Goal: Task Accomplishment & Management: Manage account settings

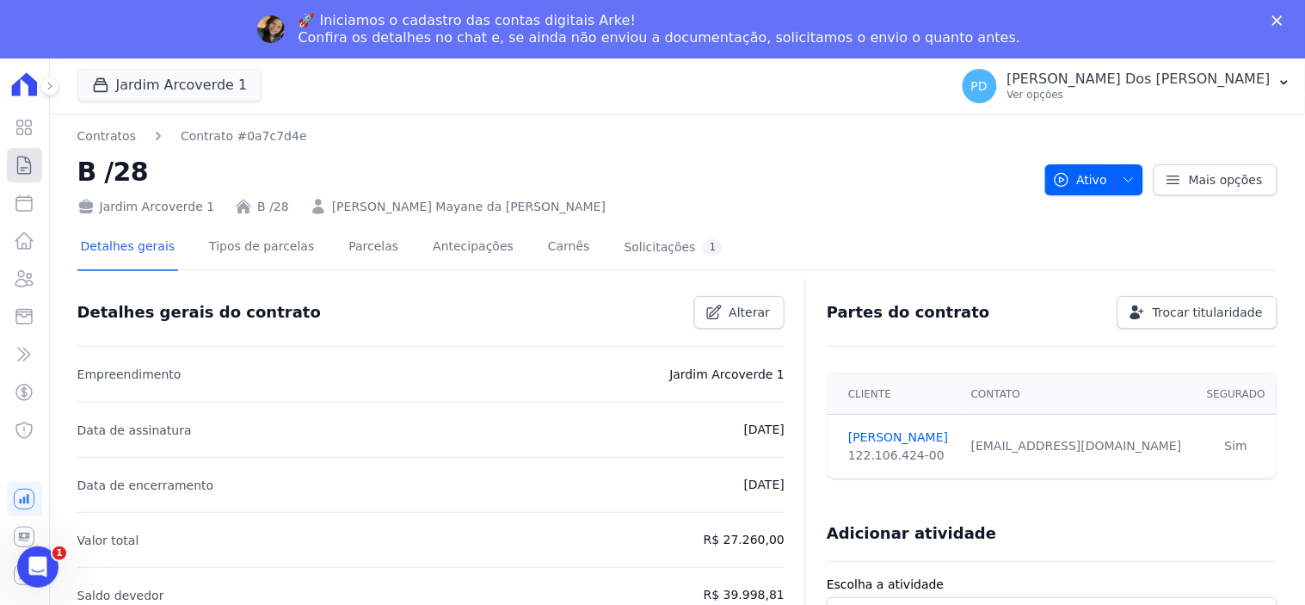
click at [23, 161] on icon at bounding box center [24, 165] width 21 height 21
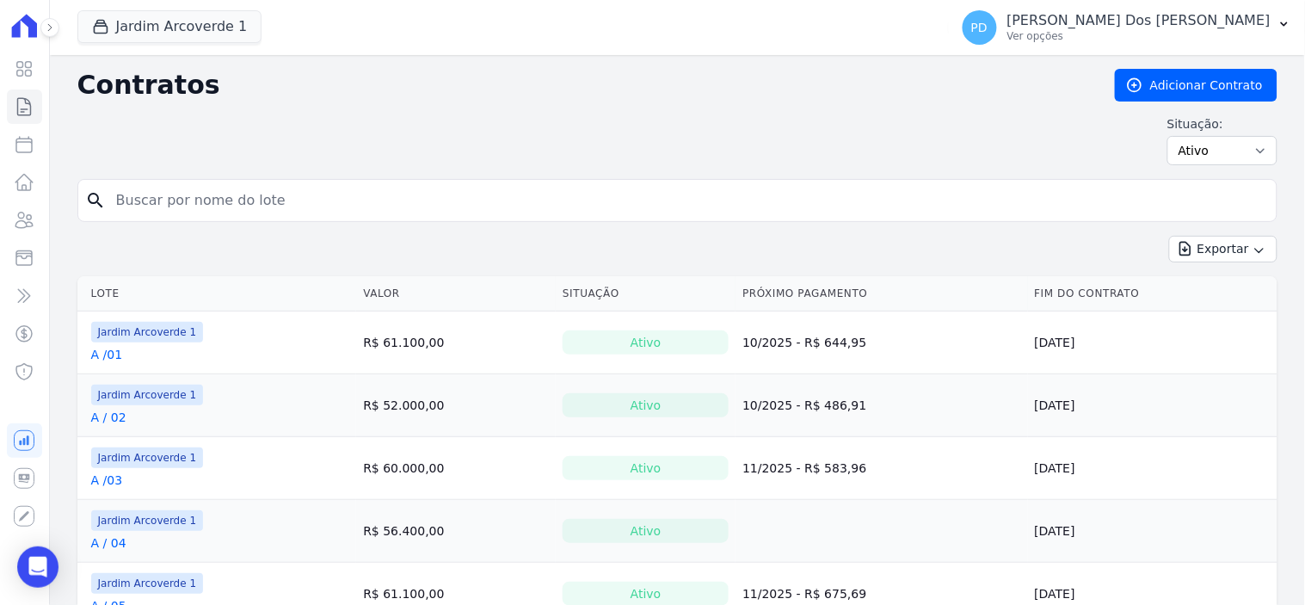
click at [224, 185] on input "search" at bounding box center [688, 200] width 1164 height 34
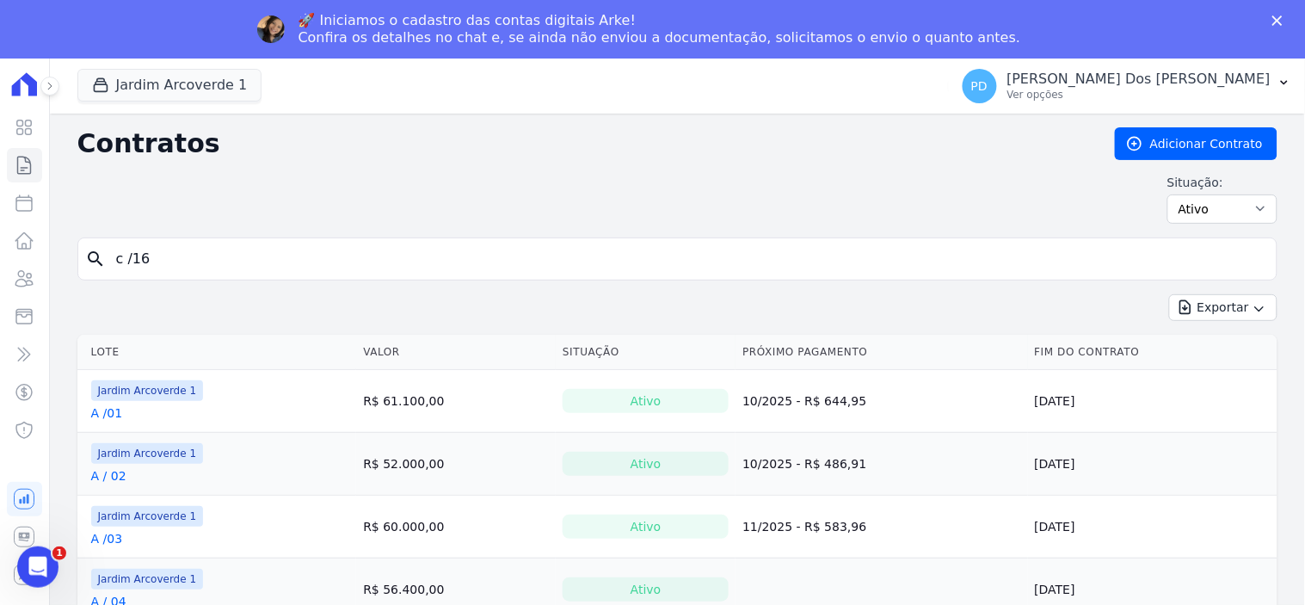
type input "c /16"
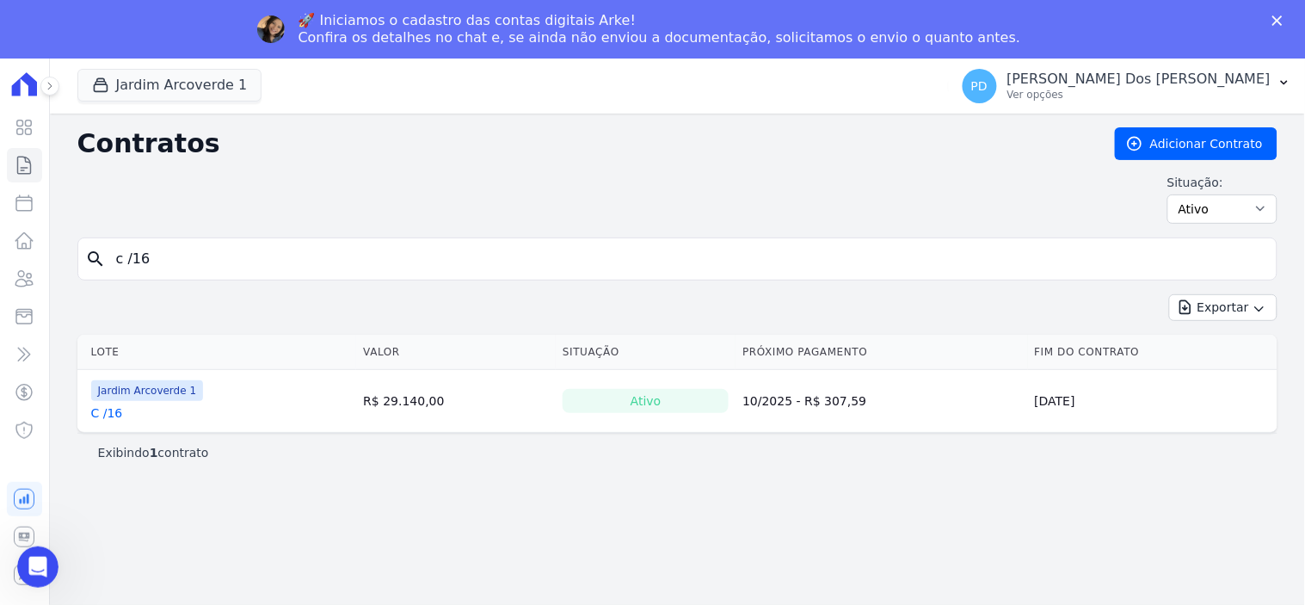
click at [114, 415] on link "C /16" at bounding box center [107, 412] width 32 height 17
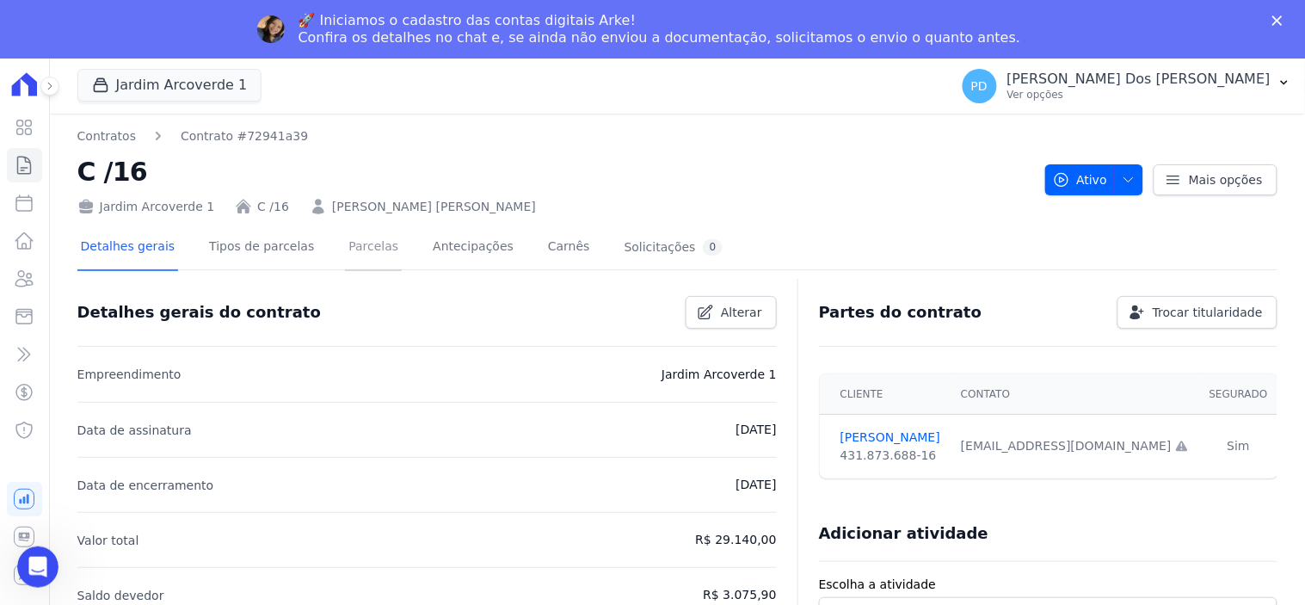
click at [365, 247] on link "Parcelas" at bounding box center [373, 248] width 57 height 46
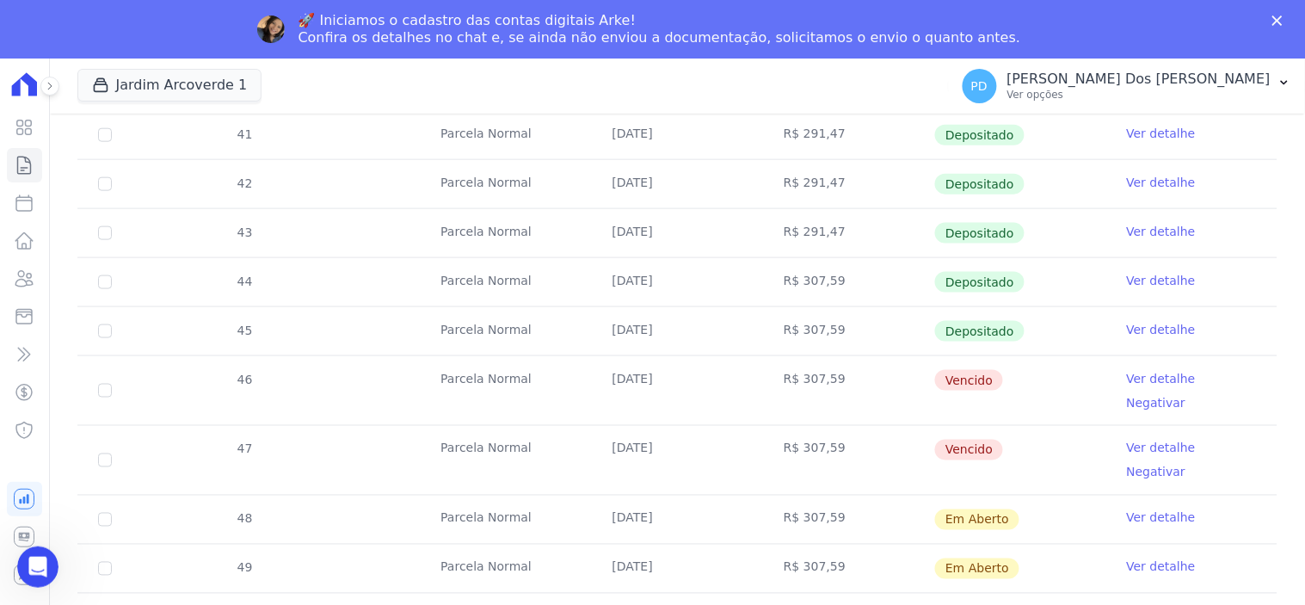
scroll to position [559, 0]
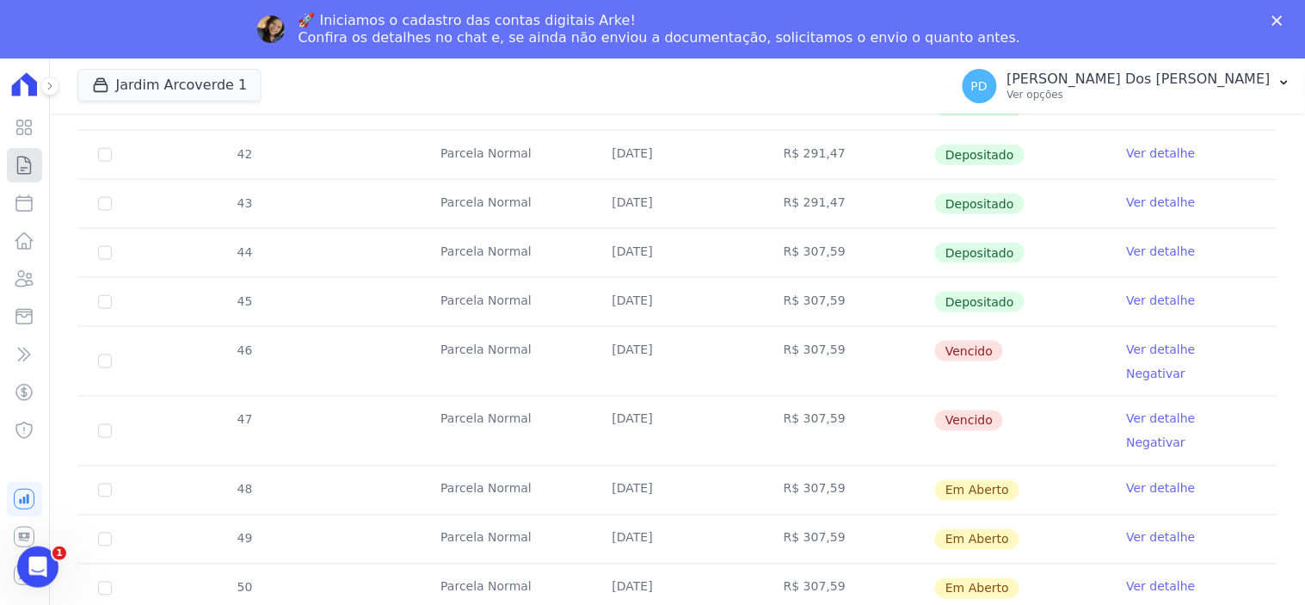
click at [23, 165] on icon at bounding box center [24, 165] width 21 height 21
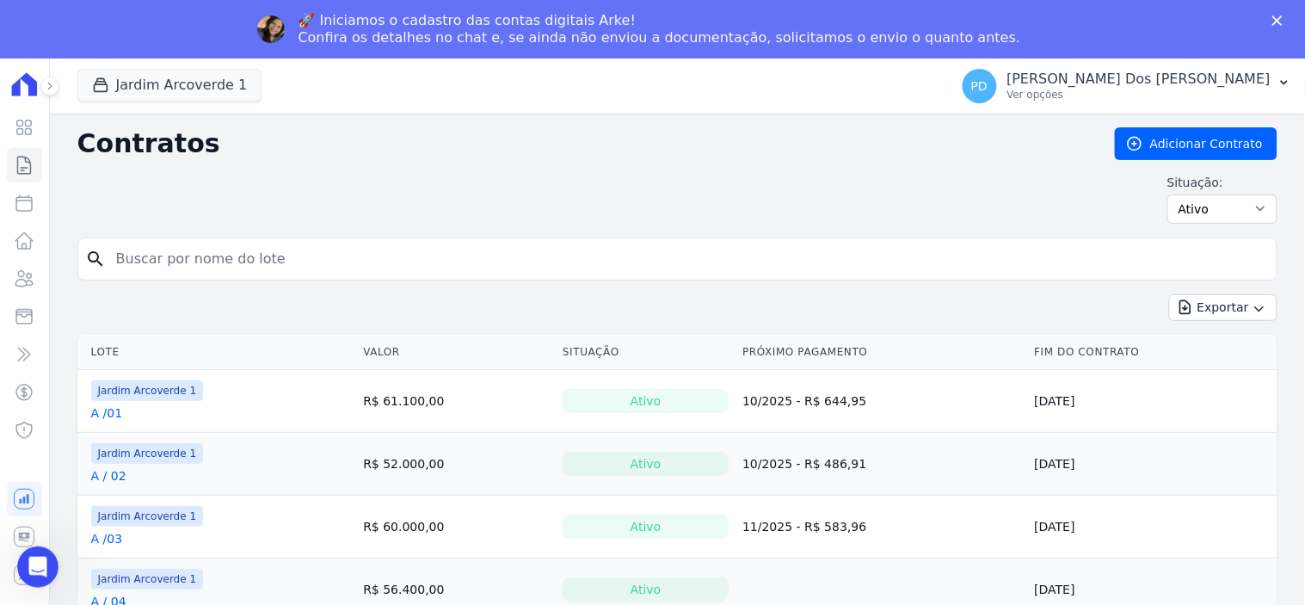
click at [404, 258] on input "search" at bounding box center [688, 259] width 1164 height 34
type input "i / 06"
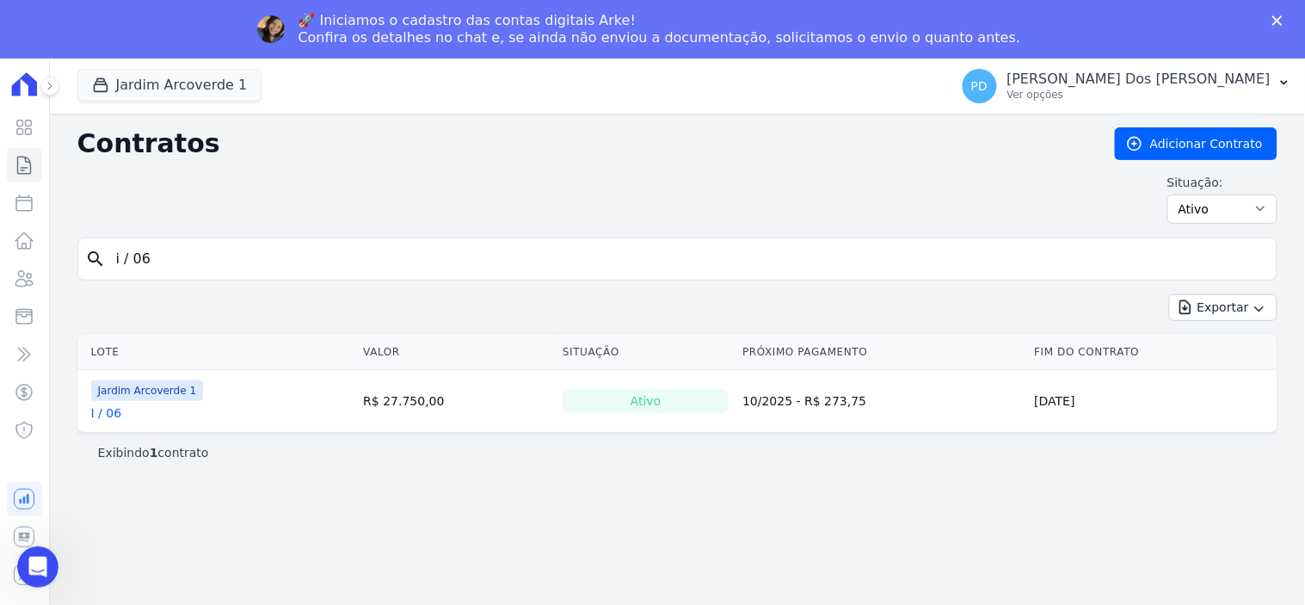
click at [106, 417] on link "I / 06" at bounding box center [106, 412] width 31 height 17
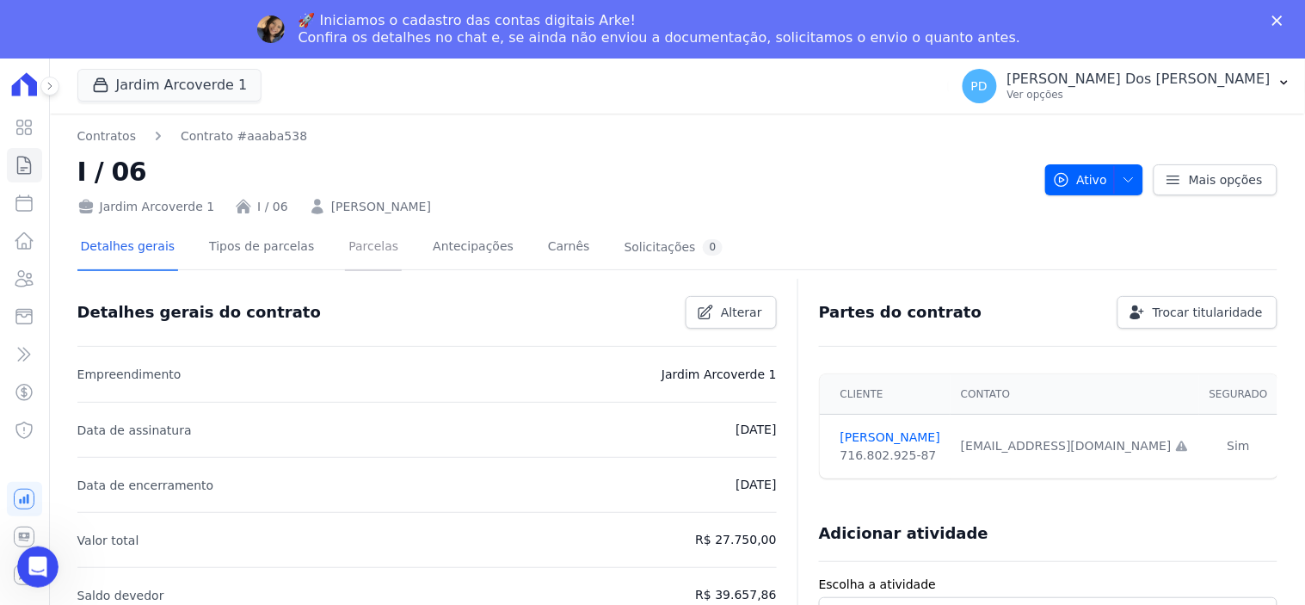
click at [347, 241] on link "Parcelas" at bounding box center [373, 248] width 57 height 46
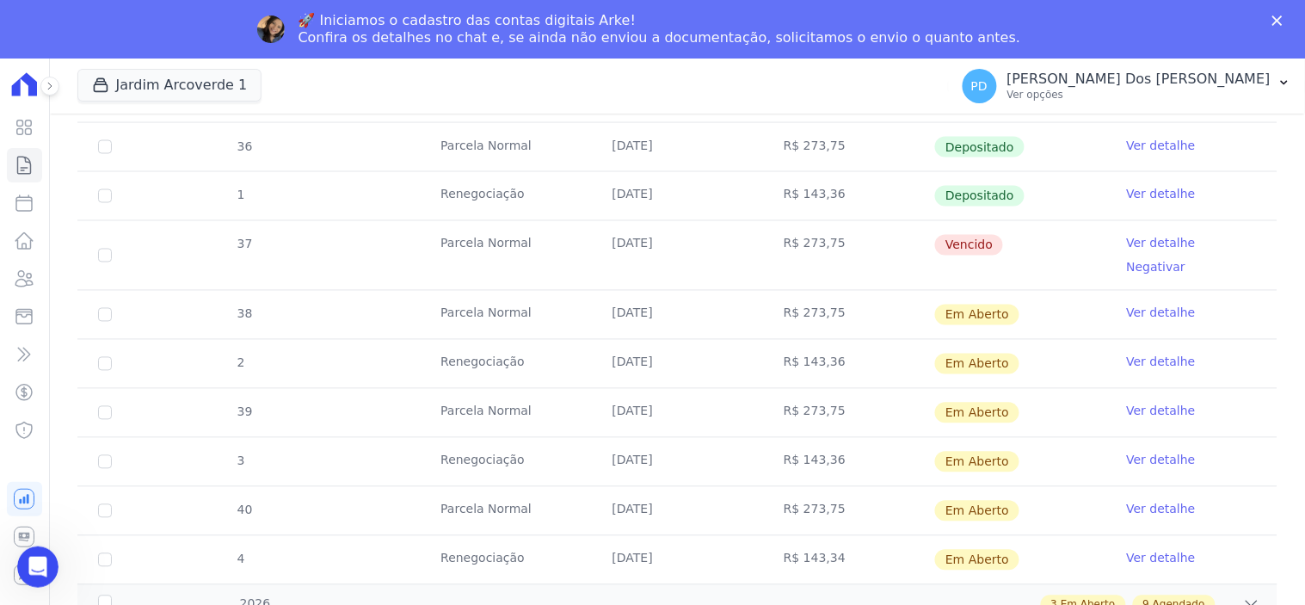
scroll to position [860, 0]
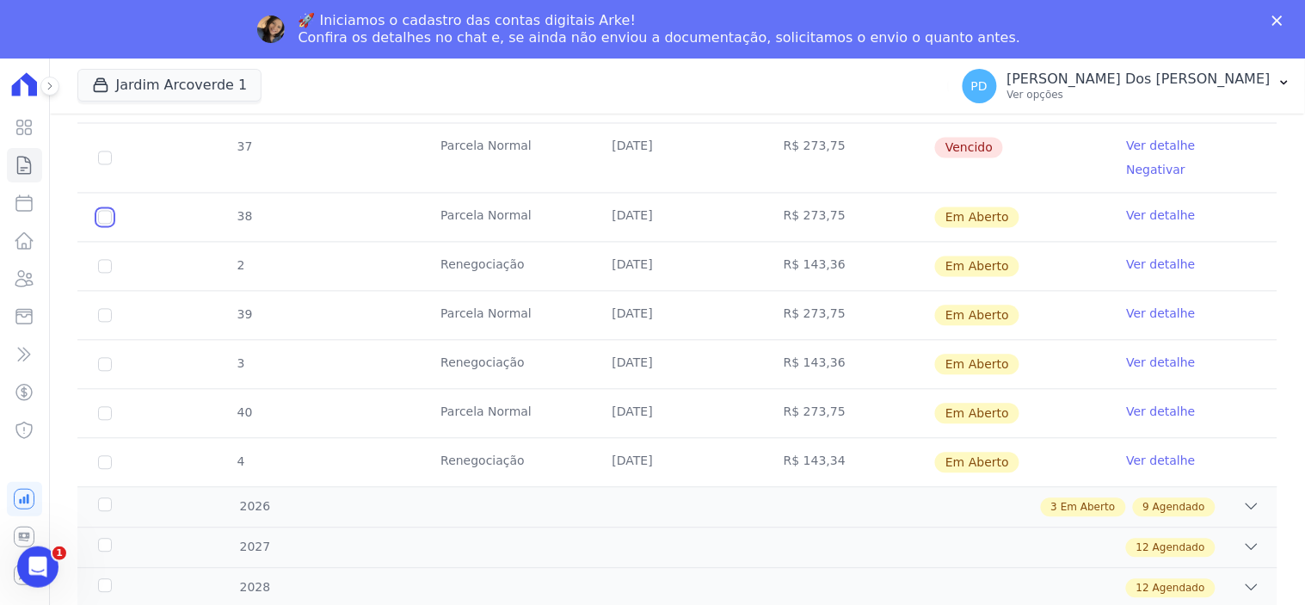
click at [105, 211] on input "checkbox" at bounding box center [105, 218] width 14 height 14
checkbox input "true"
click at [103, 151] on input "checkbox" at bounding box center [105, 158] width 14 height 14
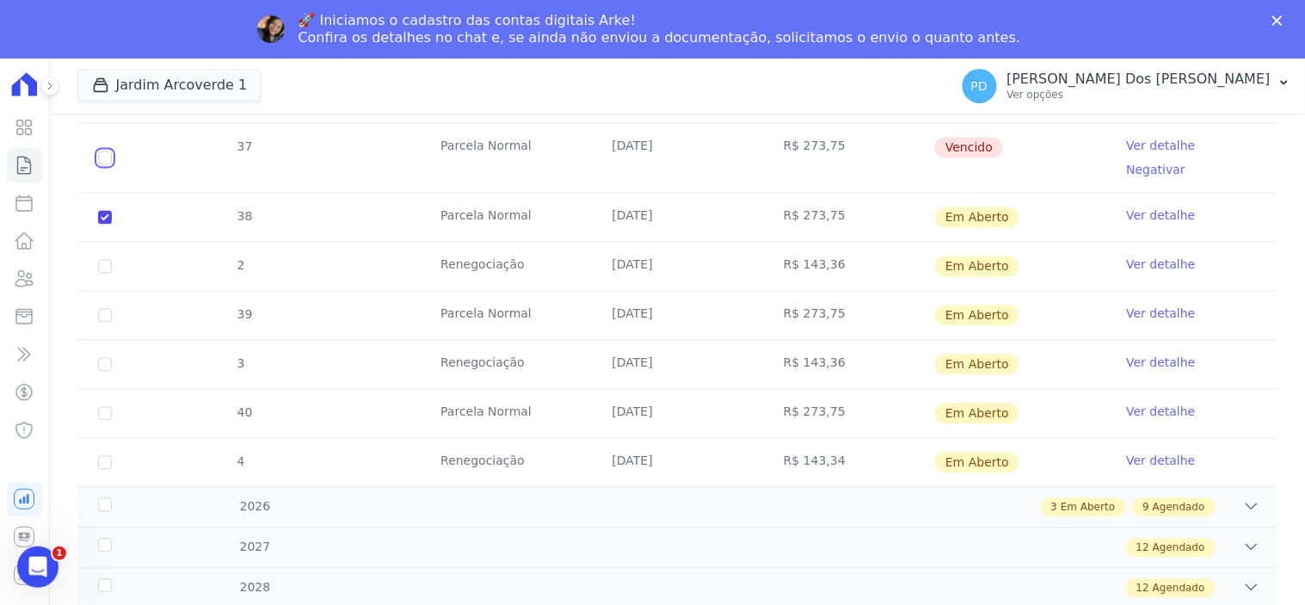
checkbox input "true"
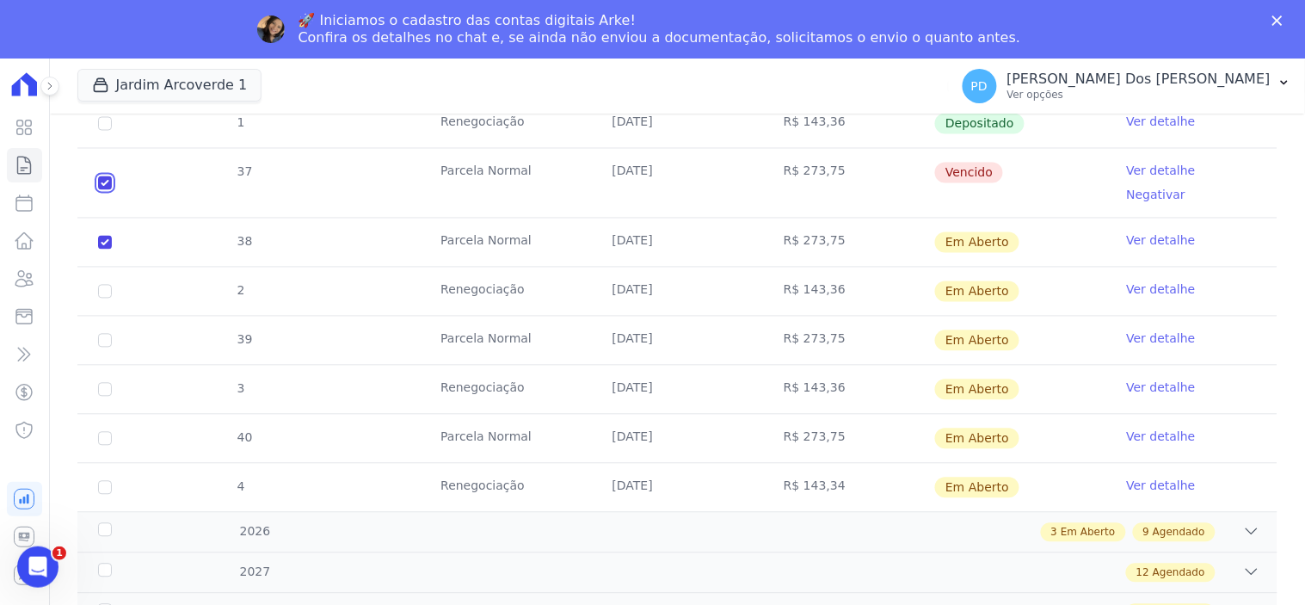
scroll to position [764, 0]
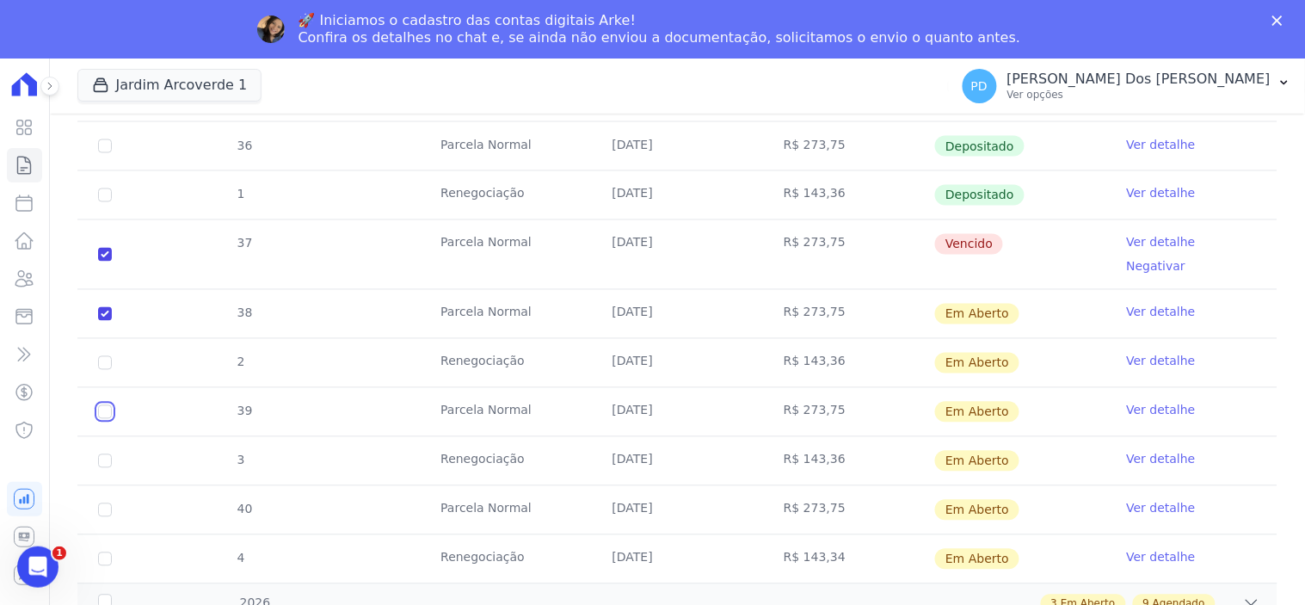
click at [106, 405] on input "checkbox" at bounding box center [105, 412] width 14 height 14
checkbox input "true"
click at [105, 503] on input "checkbox" at bounding box center [105, 510] width 14 height 14
checkbox input "true"
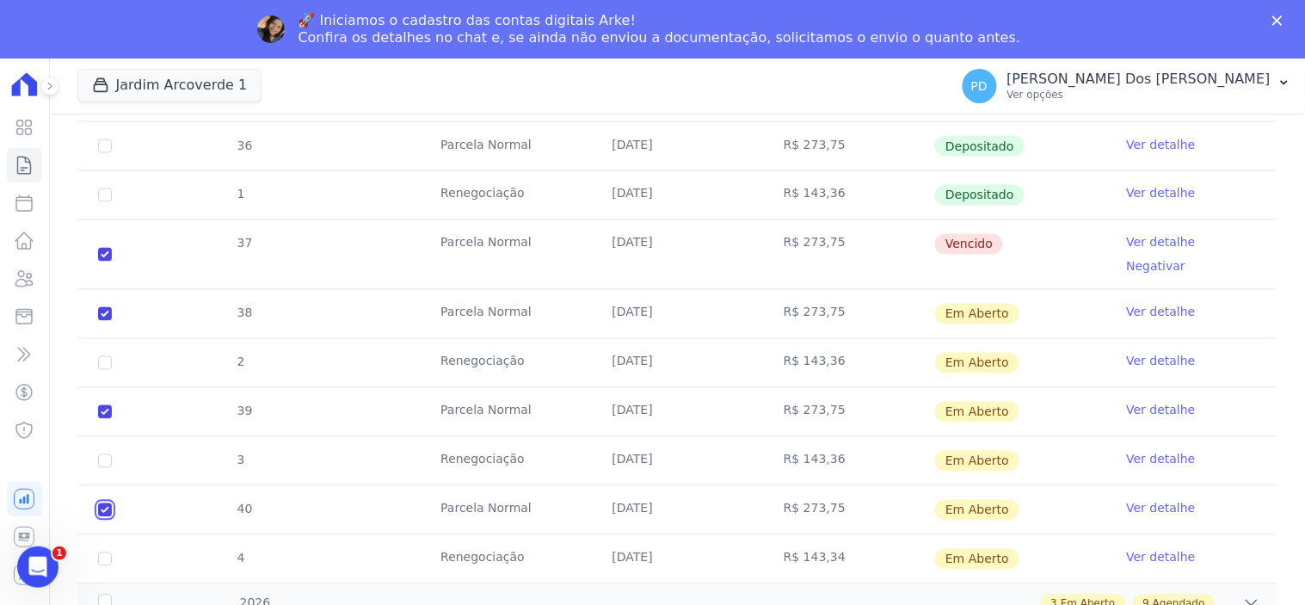
checkbox input "true"
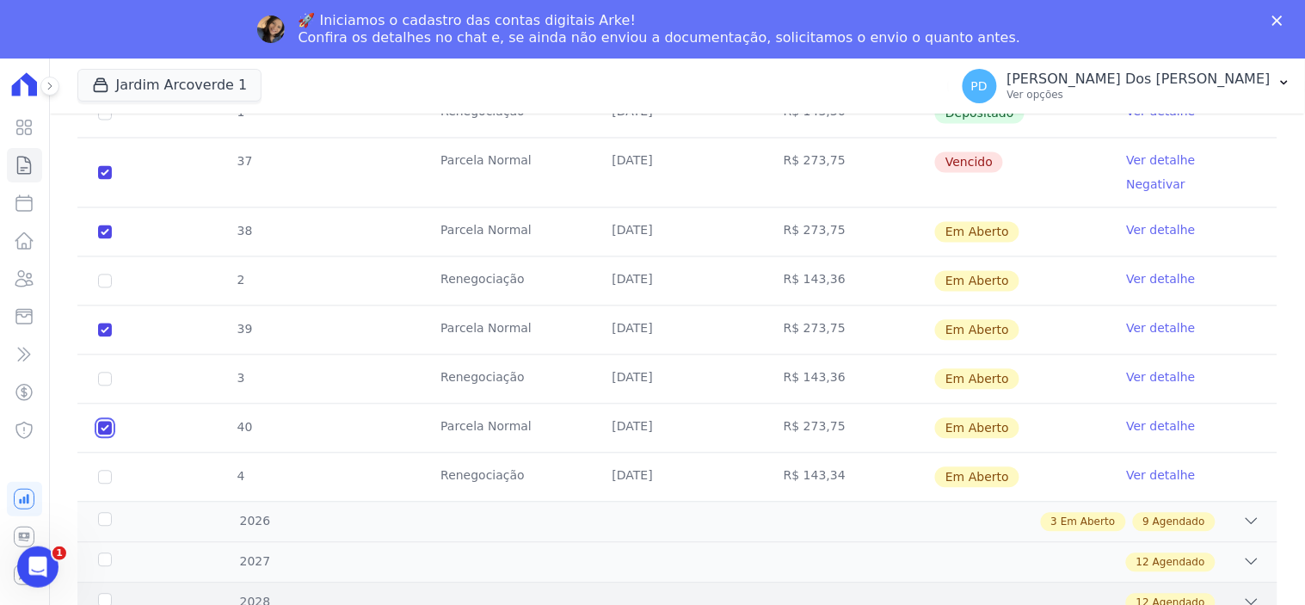
scroll to position [955, 0]
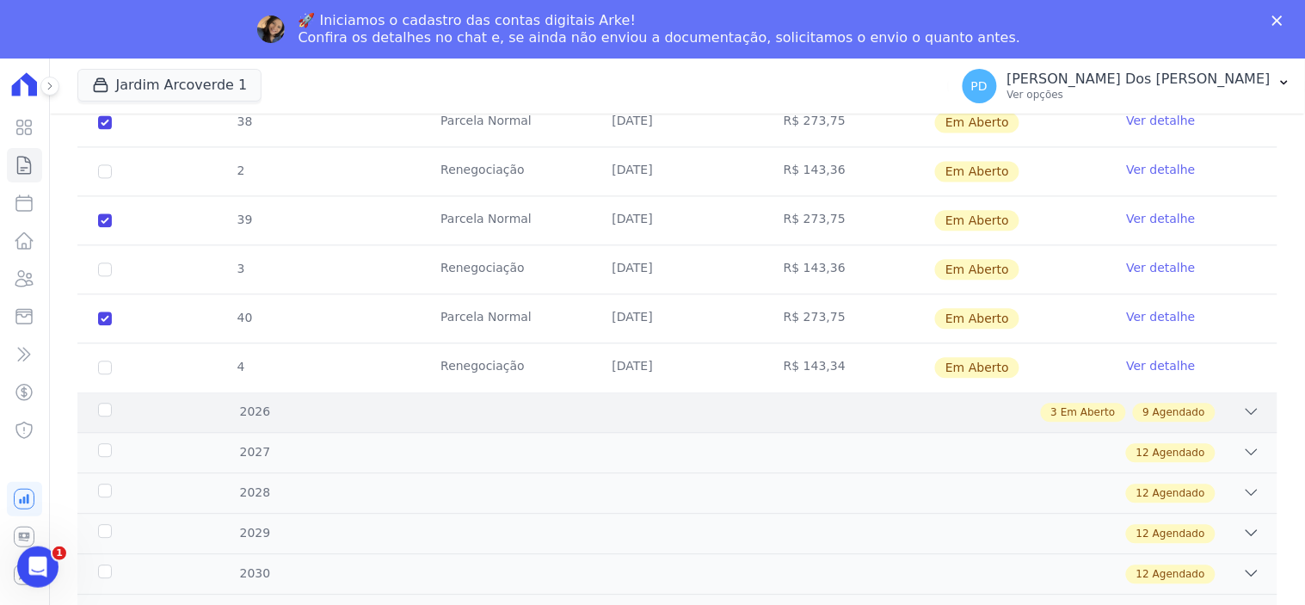
click at [98, 402] on div "2026" at bounding box center [148, 411] width 107 height 18
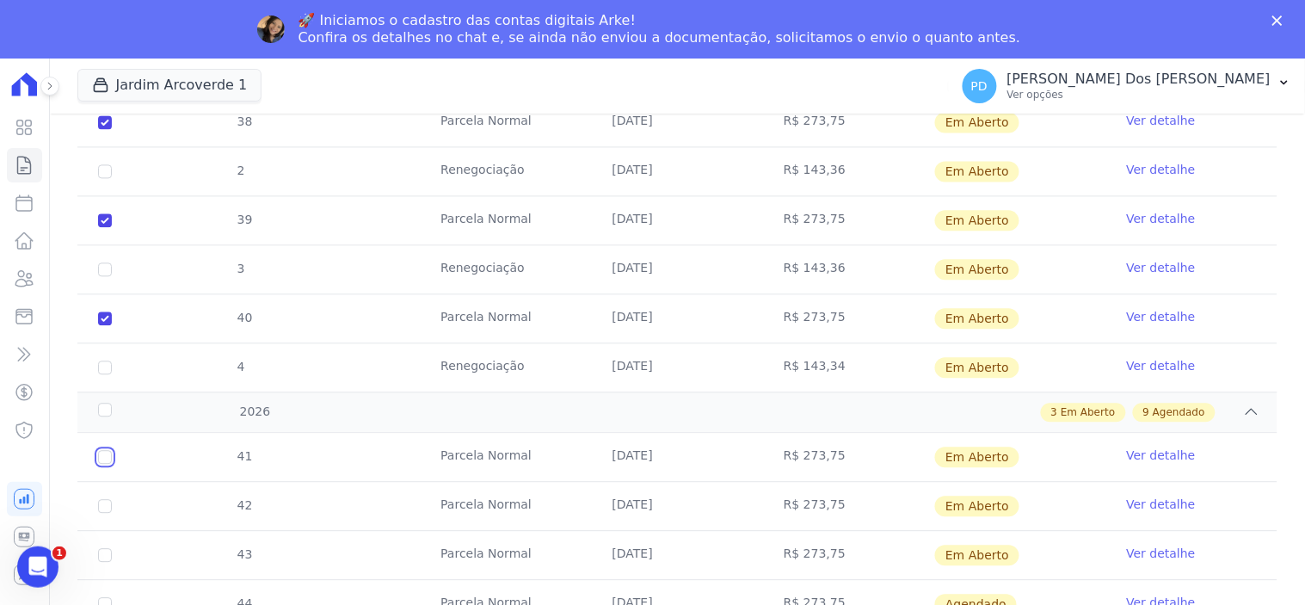
drag, startPoint x: 105, startPoint y: 437, endPoint x: 97, endPoint y: 461, distance: 25.3
click at [105, 450] on input "checkbox" at bounding box center [105, 457] width 14 height 14
checkbox input "true"
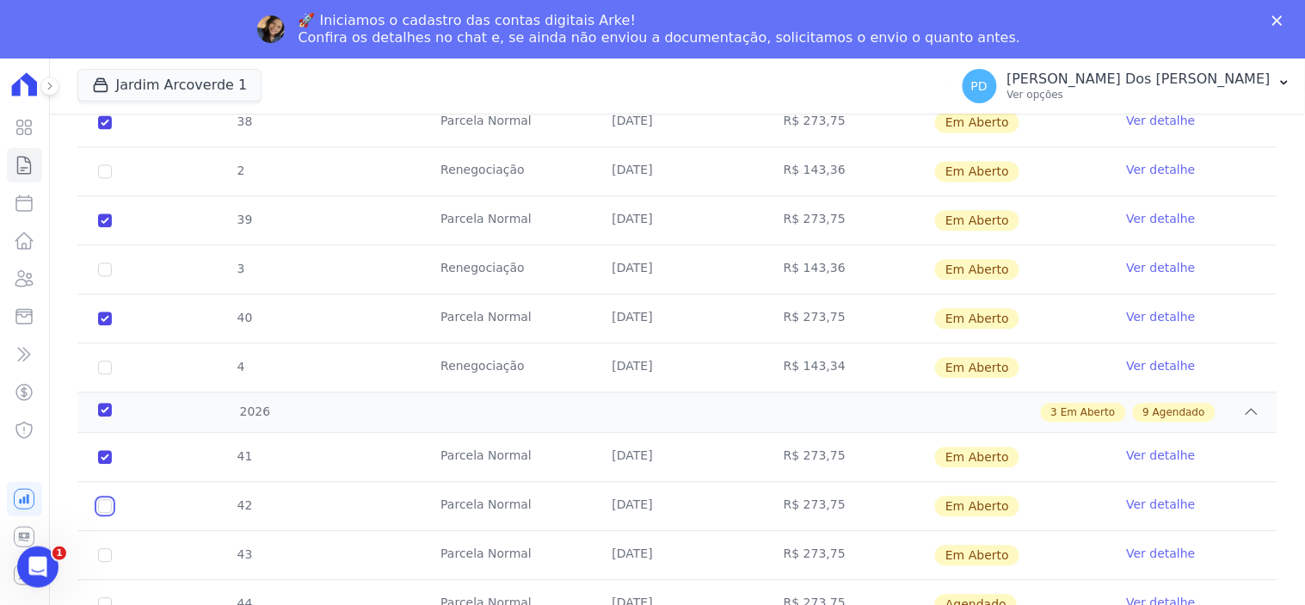
click at [105, 499] on input "checkbox" at bounding box center [105, 506] width 14 height 14
checkbox input "true"
click at [101, 548] on input "checkbox" at bounding box center [105, 555] width 14 height 14
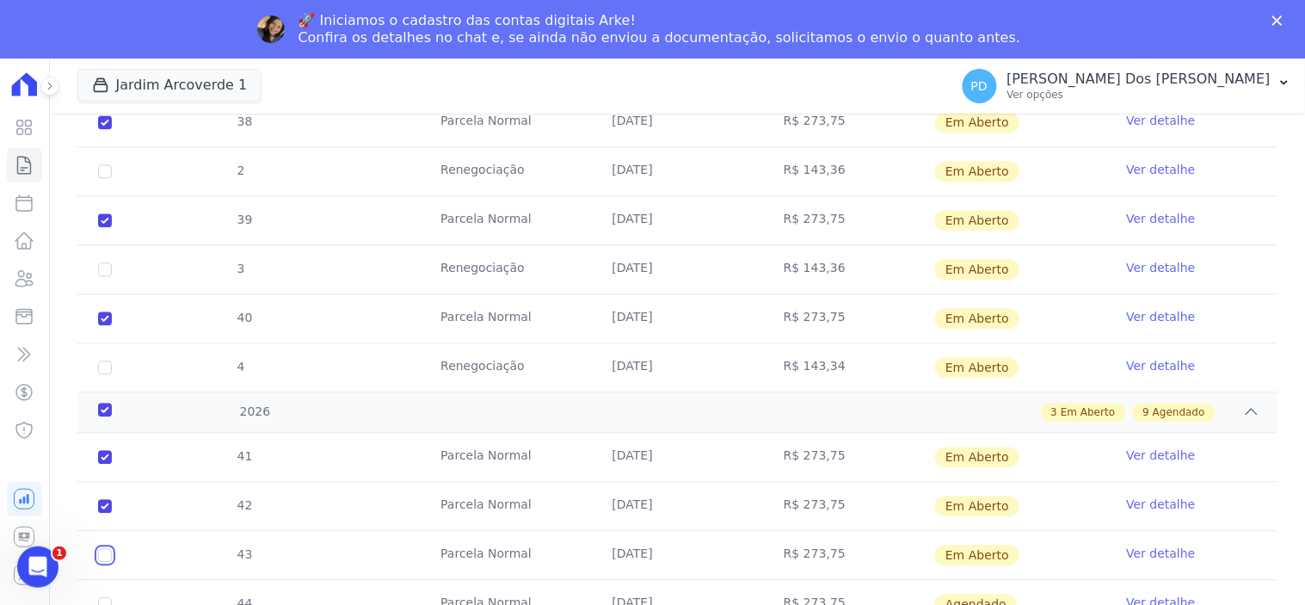
checkbox input "true"
click at [106, 597] on input "checkbox" at bounding box center [105, 604] width 14 height 14
checkbox input "true"
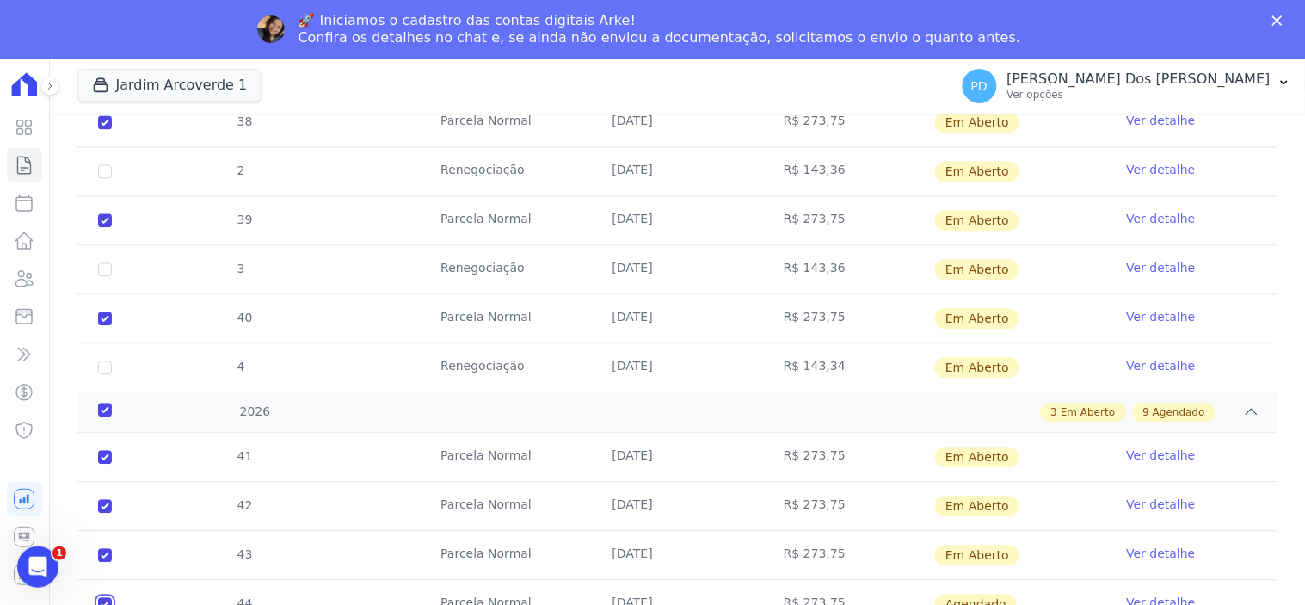
checkbox input "true"
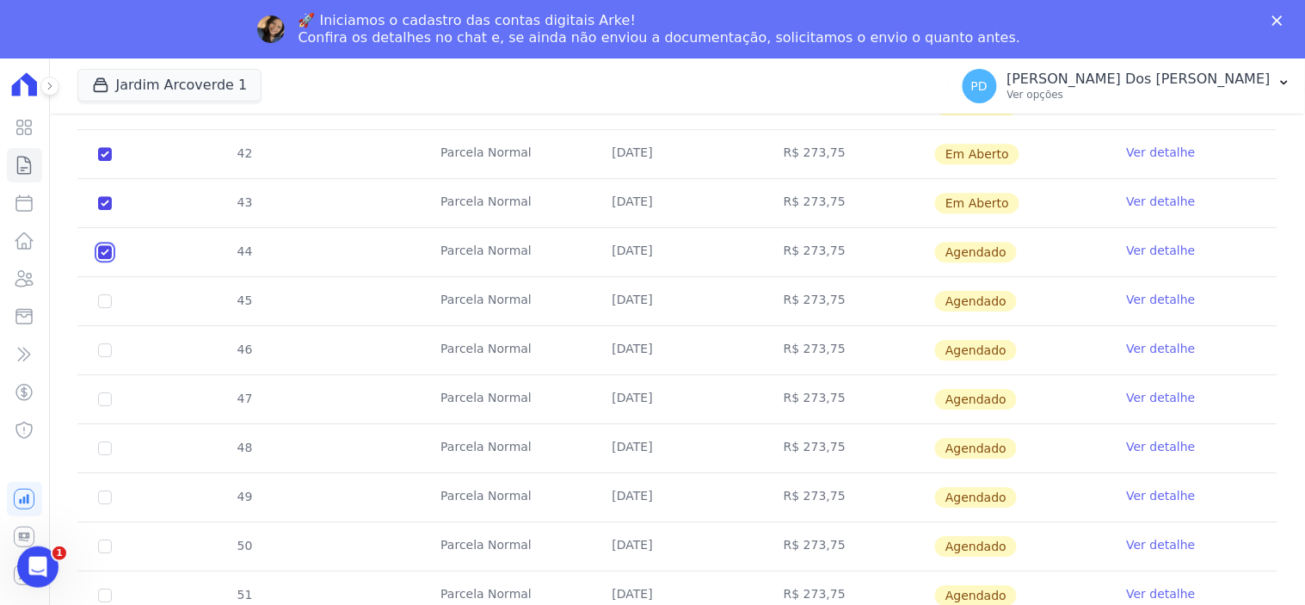
scroll to position [1337, 0]
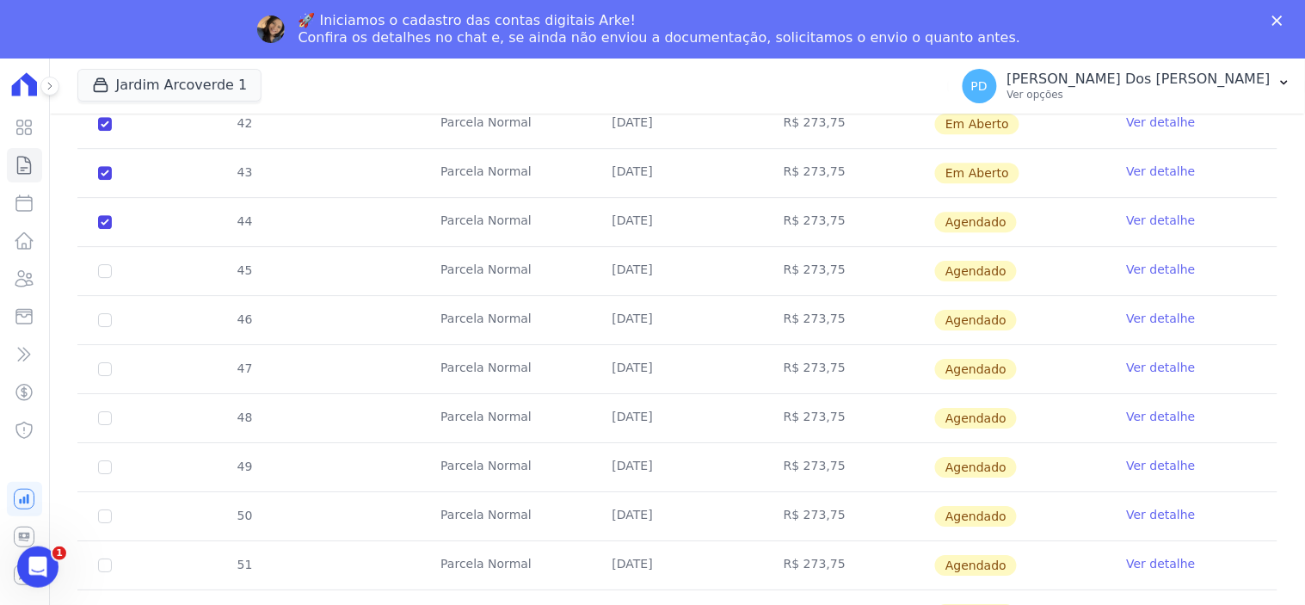
drag, startPoint x: 95, startPoint y: 200, endPoint x: 106, endPoint y: 202, distance: 10.5
click at [98, 200] on td "44" at bounding box center [104, 222] width 55 height 48
click at [105, 215] on input "checkbox" at bounding box center [105, 222] width 14 height 14
checkbox input "false"
checkbox input "true"
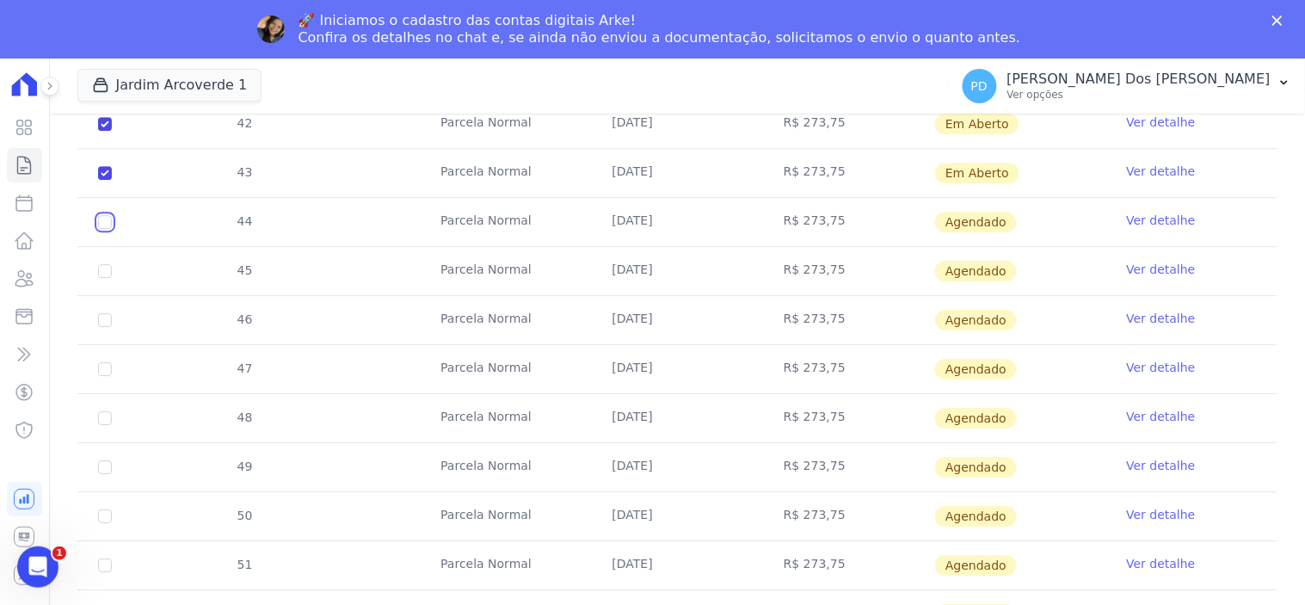
checkbox input "true"
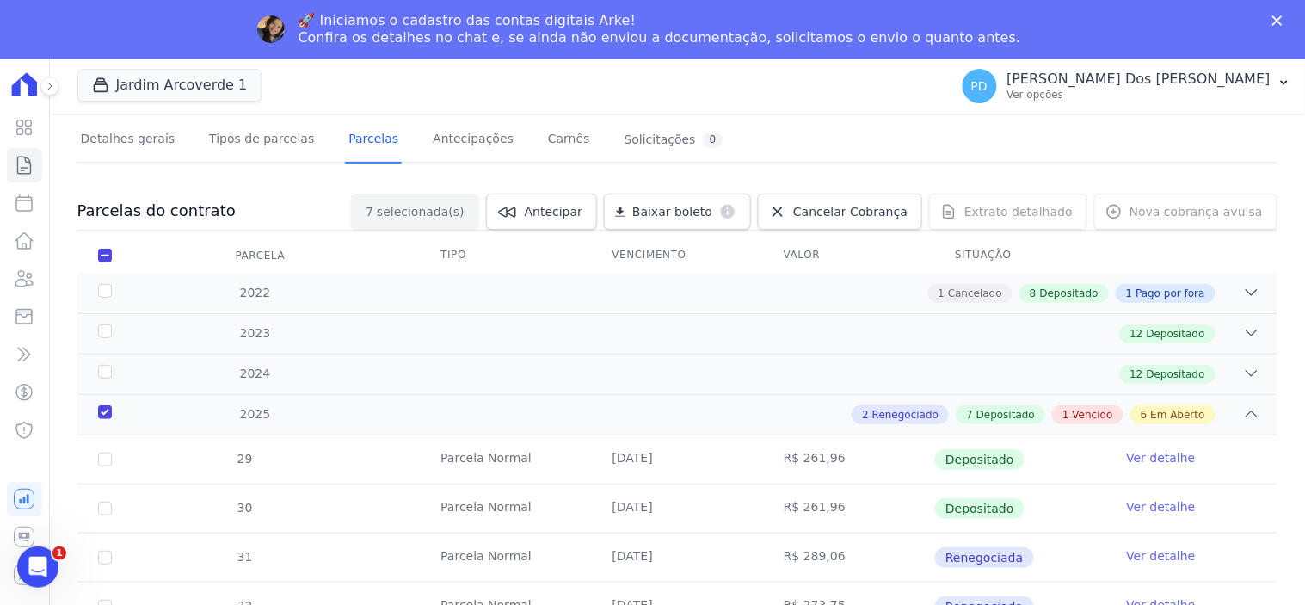
scroll to position [0, 0]
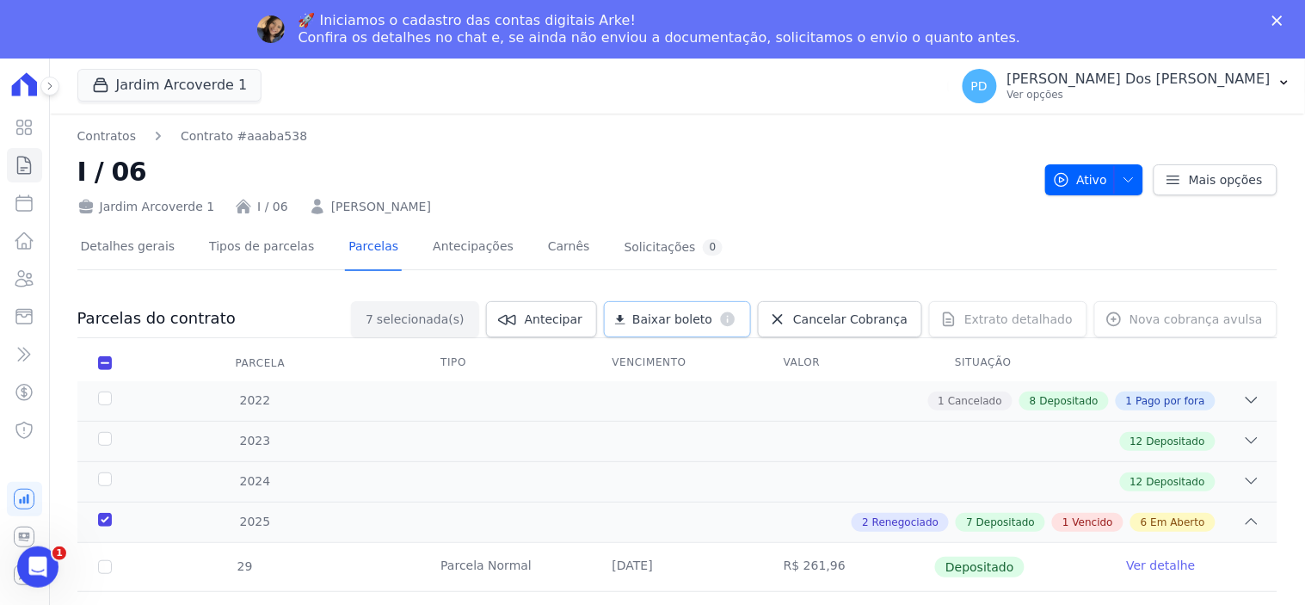
click at [712, 315] on span "Baixar boleto" at bounding box center [672, 318] width 80 height 17
